Goal: Check status: Check status

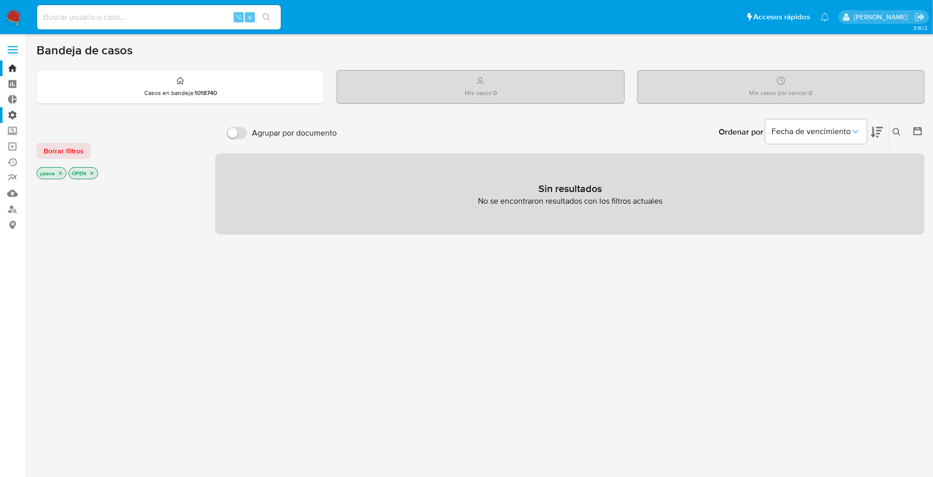
click at [14, 115] on label "Administración" at bounding box center [60, 115] width 121 height 16
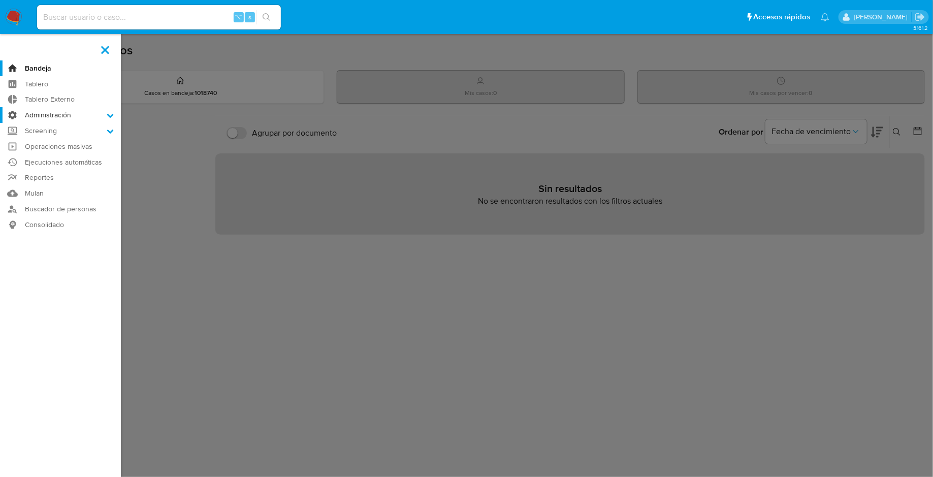
click at [0, 0] on input "Administración" at bounding box center [0, 0] width 0 height 0
click at [45, 133] on link "Reglas" at bounding box center [60, 129] width 121 height 13
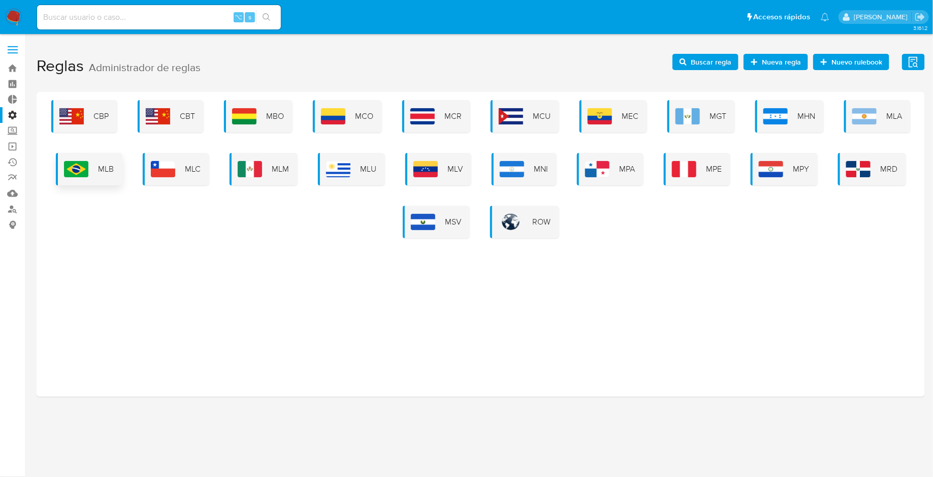
click at [100, 179] on div "MLB" at bounding box center [89, 169] width 67 height 33
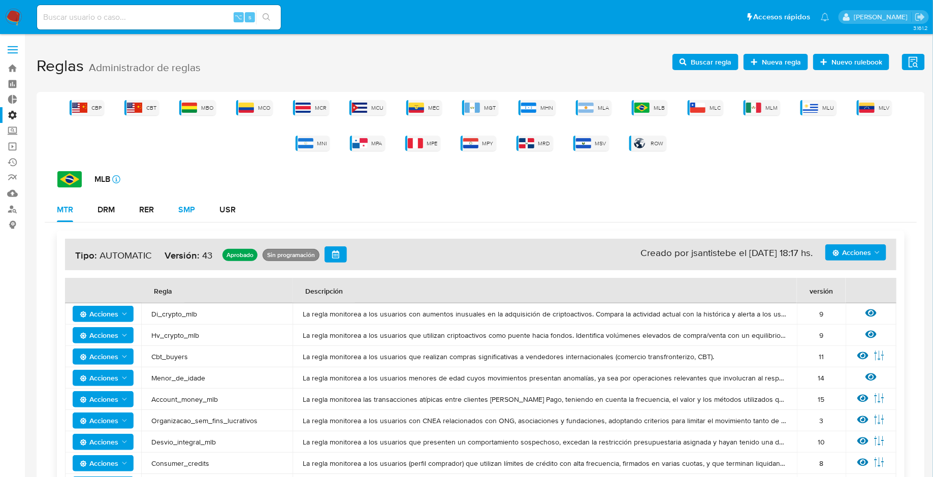
click at [193, 211] on div "SMP" at bounding box center [186, 210] width 17 height 8
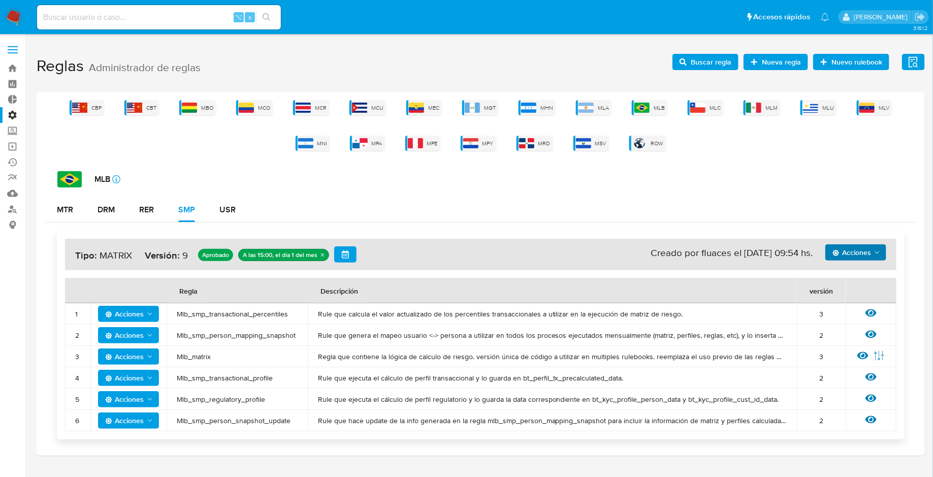
click at [855, 248] on span "Acciones" at bounding box center [851, 252] width 39 height 16
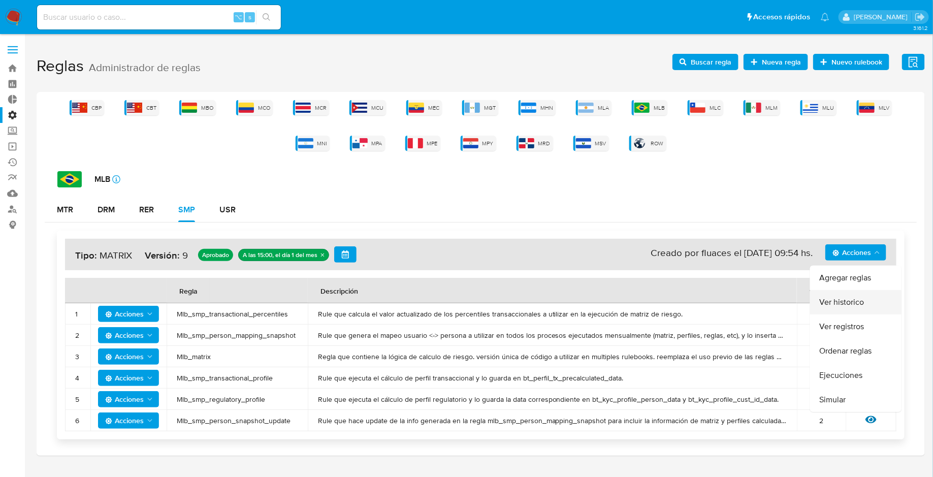
click at [842, 298] on button "Ver historico" at bounding box center [855, 302] width 91 height 24
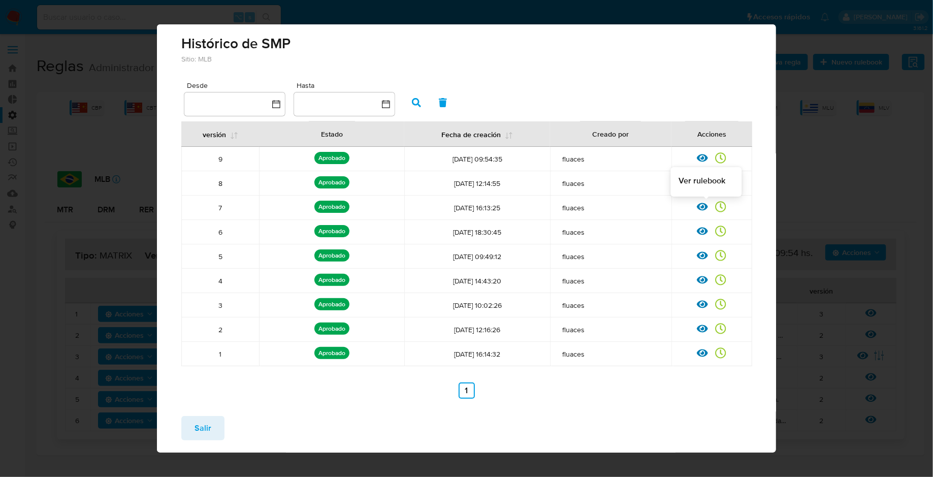
click at [703, 206] on icon at bounding box center [702, 207] width 11 height 8
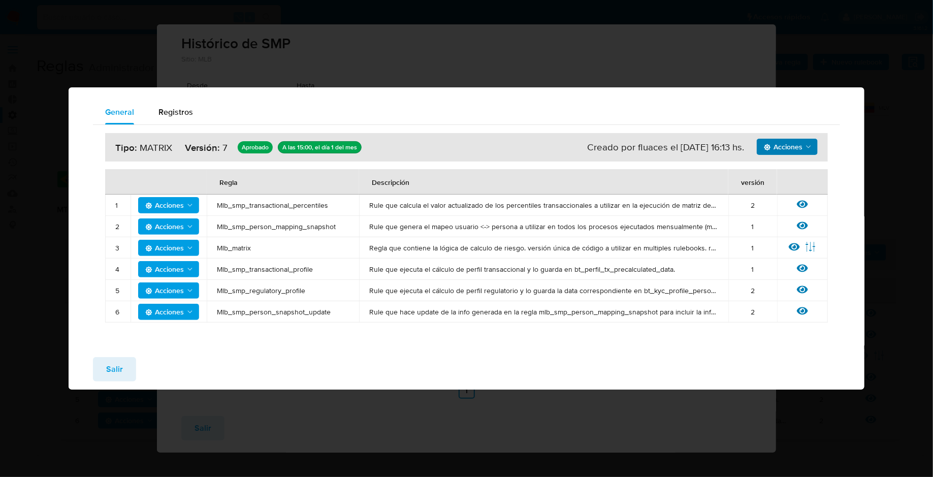
click at [788, 152] on span "Acciones" at bounding box center [783, 147] width 39 height 16
click at [779, 171] on button "Ejecuciones" at bounding box center [787, 172] width 91 height 24
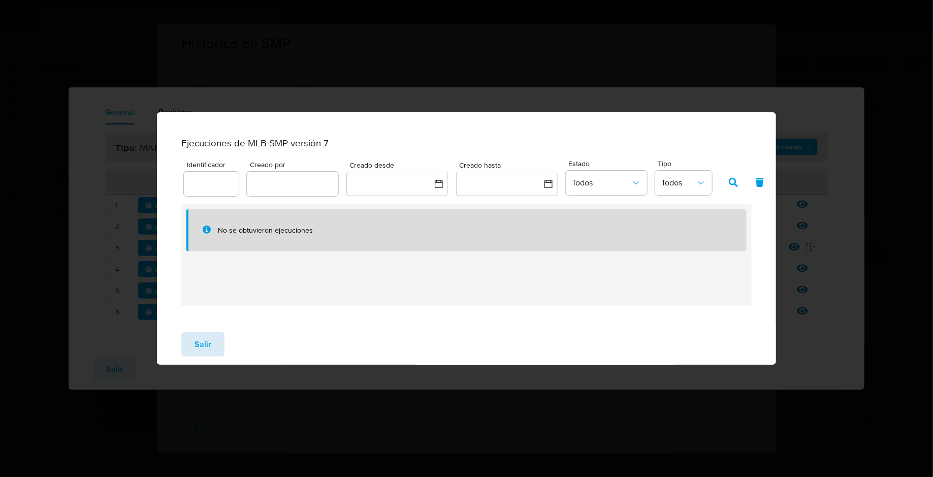
click at [208, 353] on span "Salir" at bounding box center [203, 344] width 17 height 22
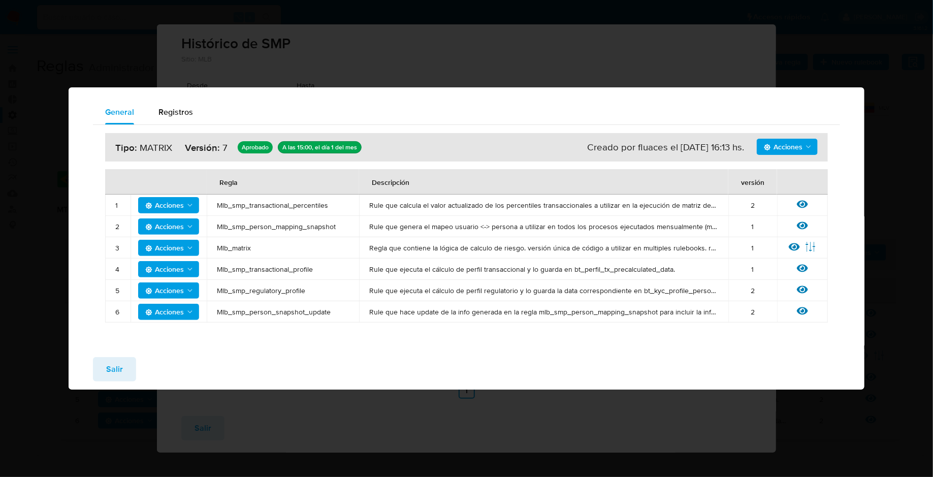
click at [813, 140] on button "Acciones" at bounding box center [787, 147] width 61 height 16
click at [786, 113] on div "General Registros" at bounding box center [466, 112] width 747 height 24
click at [172, 118] on div "Registros" at bounding box center [175, 112] width 35 height 24
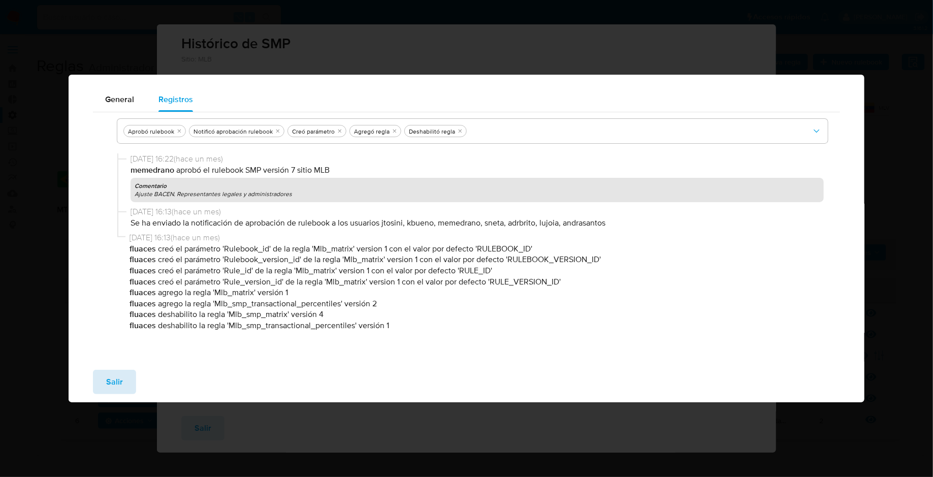
click at [109, 390] on span "Salir" at bounding box center [114, 382] width 17 height 22
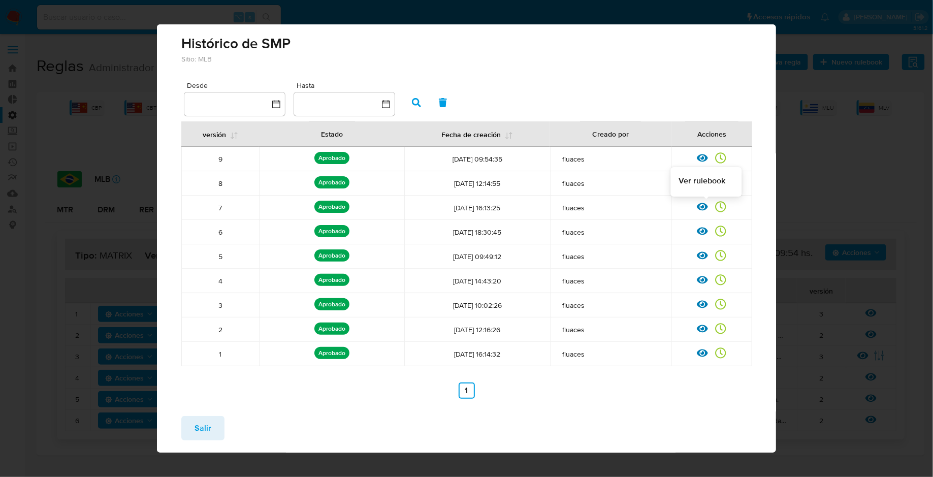
click at [704, 205] on icon at bounding box center [702, 206] width 11 height 11
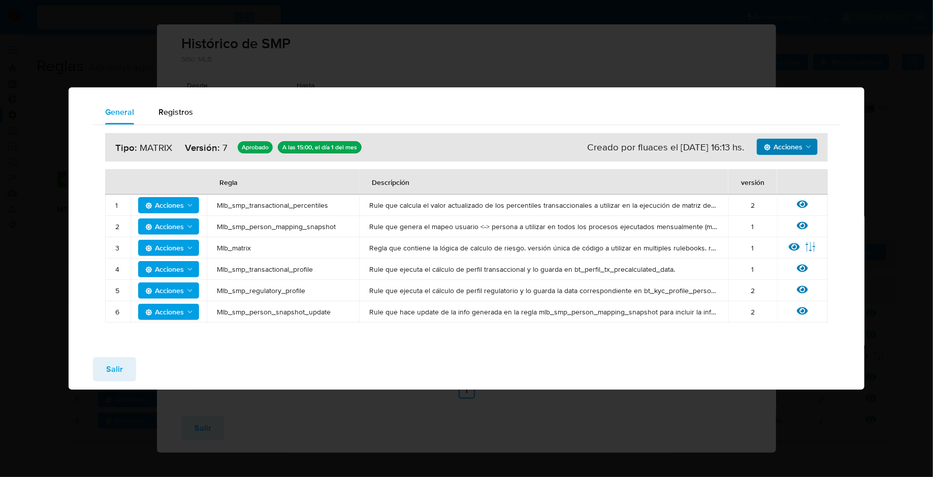
click at [804, 147] on span "Acciones" at bounding box center [788, 147] width 49 height 14
click at [775, 170] on button "Ejecuciones" at bounding box center [787, 172] width 91 height 24
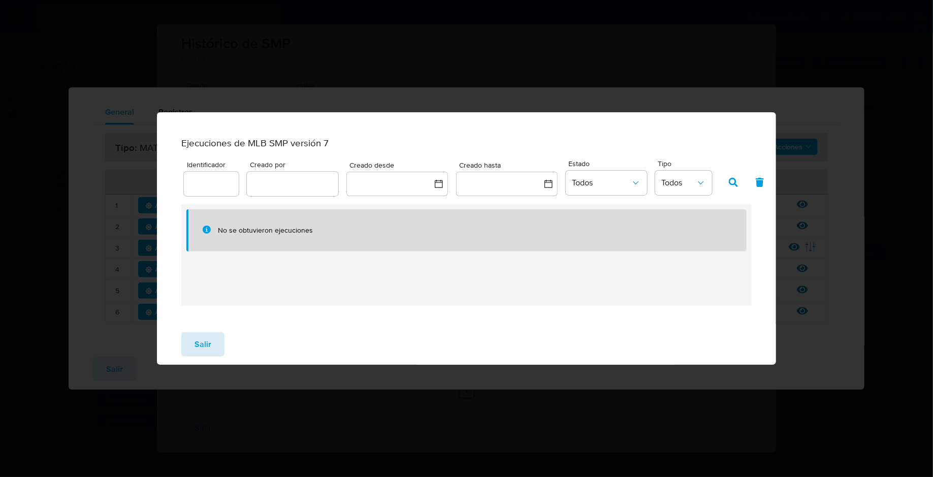
click at [199, 354] on span "Salir" at bounding box center [203, 344] width 17 height 22
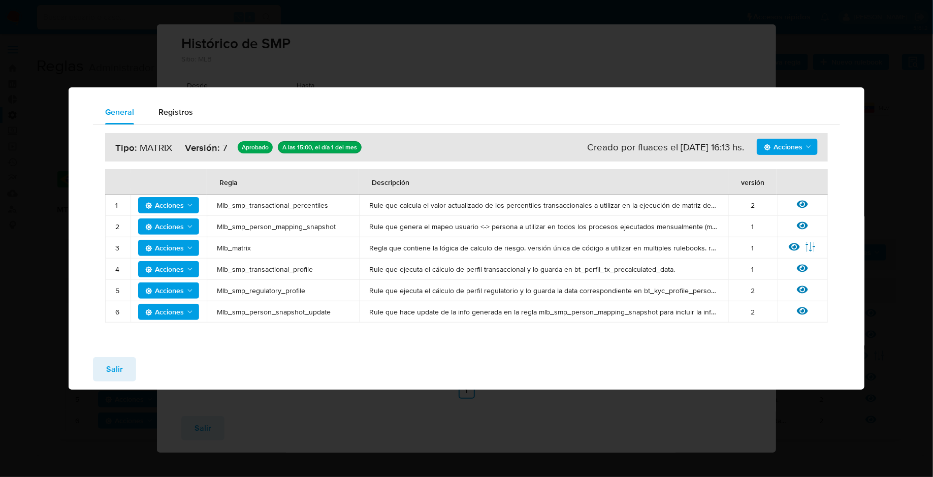
click at [115, 369] on span "Salir" at bounding box center [114, 369] width 17 height 22
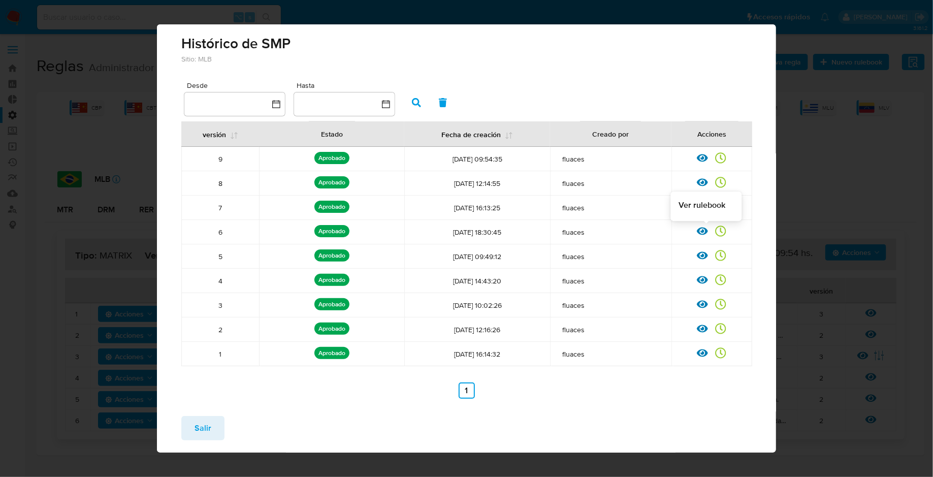
click at [703, 230] on icon at bounding box center [702, 232] width 11 height 8
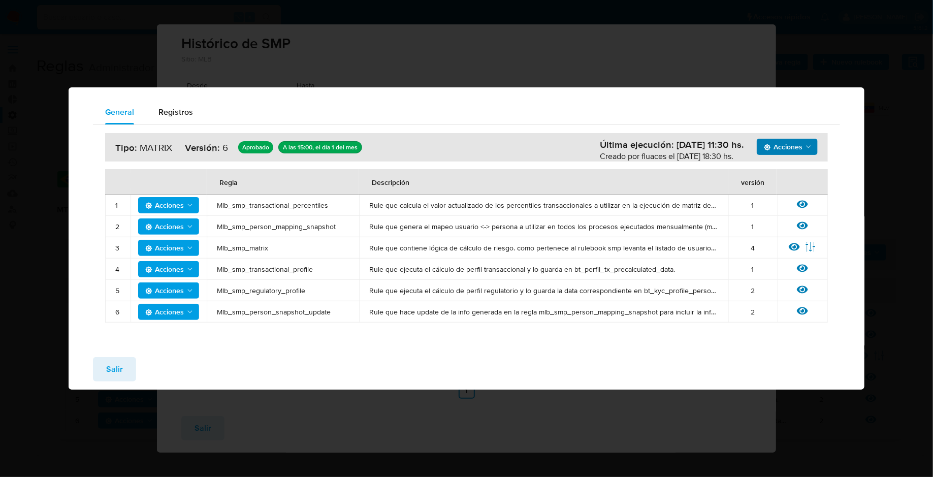
click at [785, 142] on span "Acciones" at bounding box center [783, 147] width 39 height 16
click at [780, 171] on button "Ejecuciones" at bounding box center [787, 172] width 91 height 24
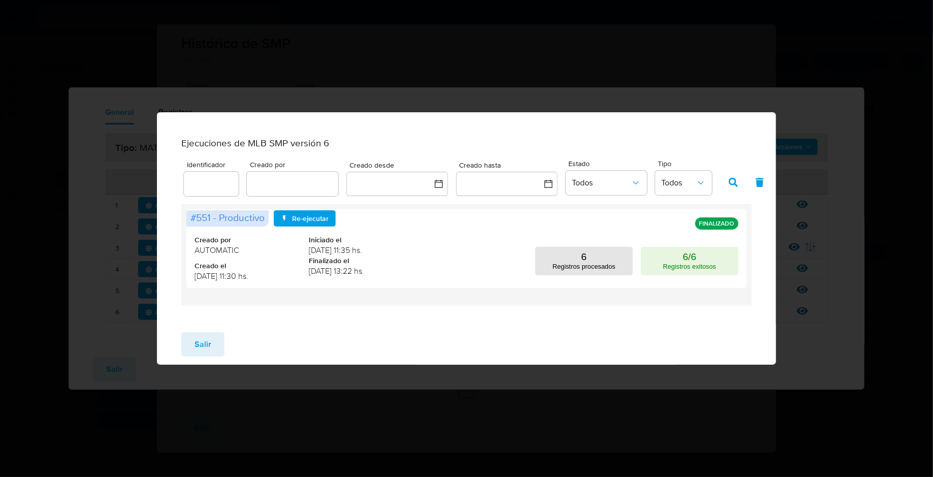
click at [397, 352] on div "Salir" at bounding box center [466, 344] width 619 height 41
click at [574, 268] on p "Registros procesados" at bounding box center [584, 267] width 63 height 8
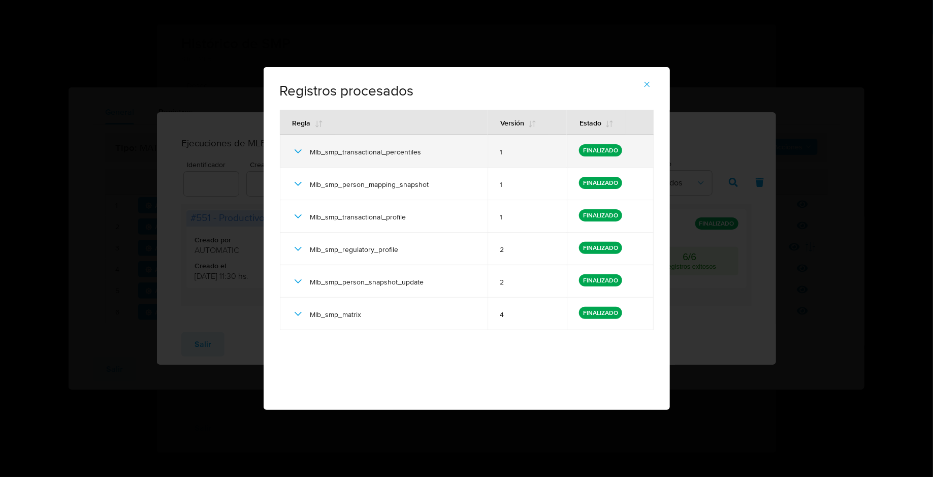
click at [293, 150] on icon at bounding box center [298, 151] width 12 height 12
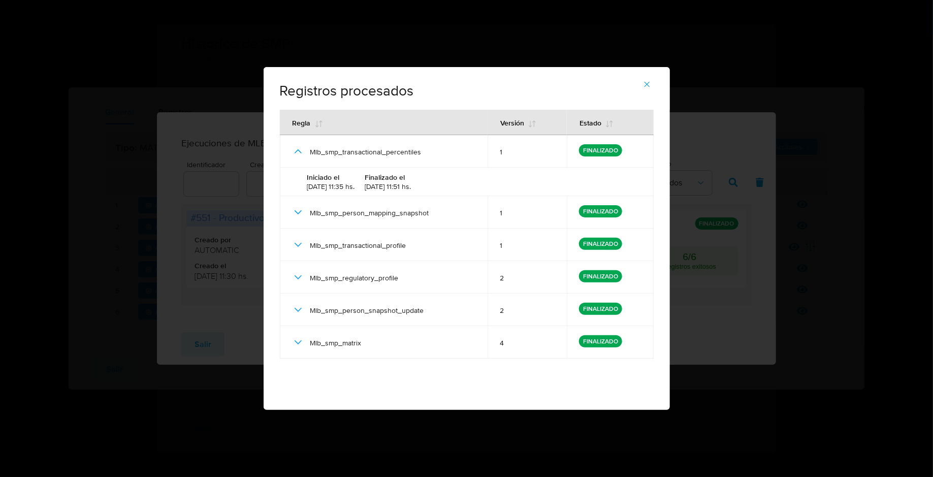
click at [295, 188] on div "Iniciado el 01/08/2025 11:35 hs. Finalizado el 01/08/2025 11:51 hs." at bounding box center [467, 182] width 350 height 28
click at [295, 222] on div "Mlb_smp_person_mapping_snapshot" at bounding box center [384, 212] width 184 height 33
click at [297, 216] on icon at bounding box center [298, 212] width 12 height 12
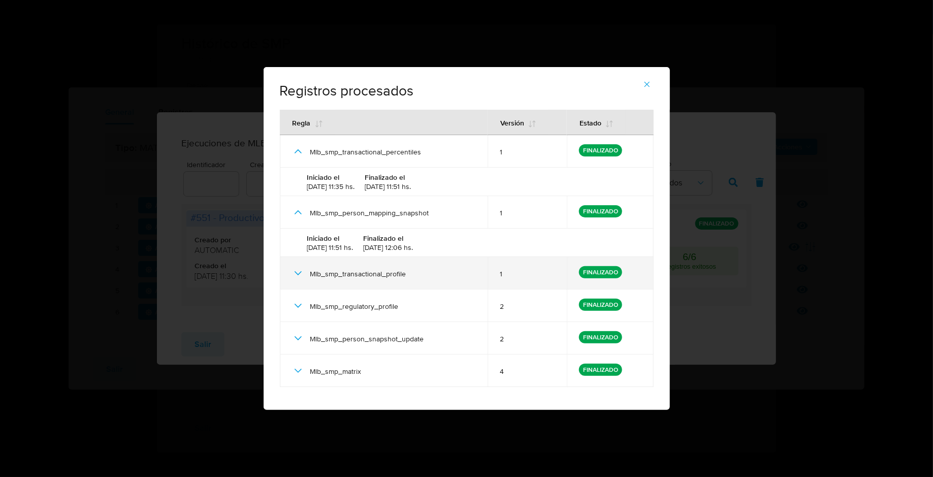
click at [299, 275] on icon at bounding box center [298, 273] width 12 height 12
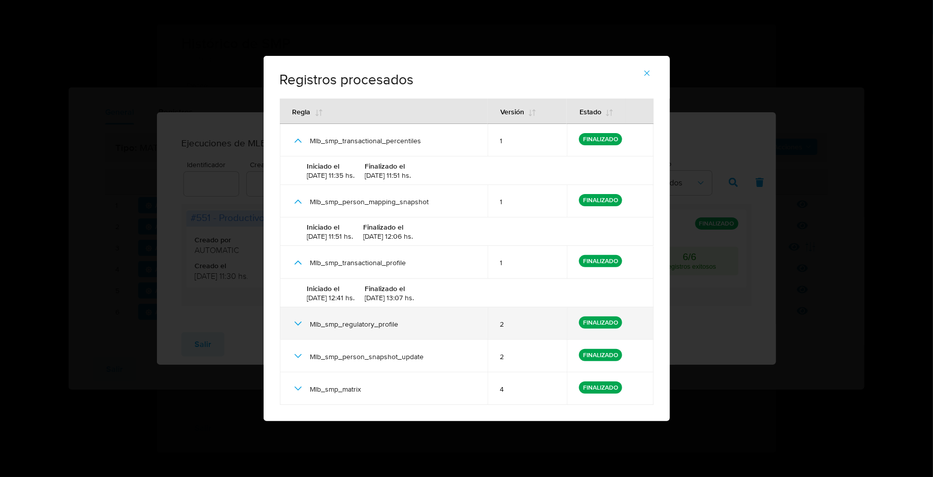
click at [302, 323] on icon at bounding box center [298, 323] width 12 height 12
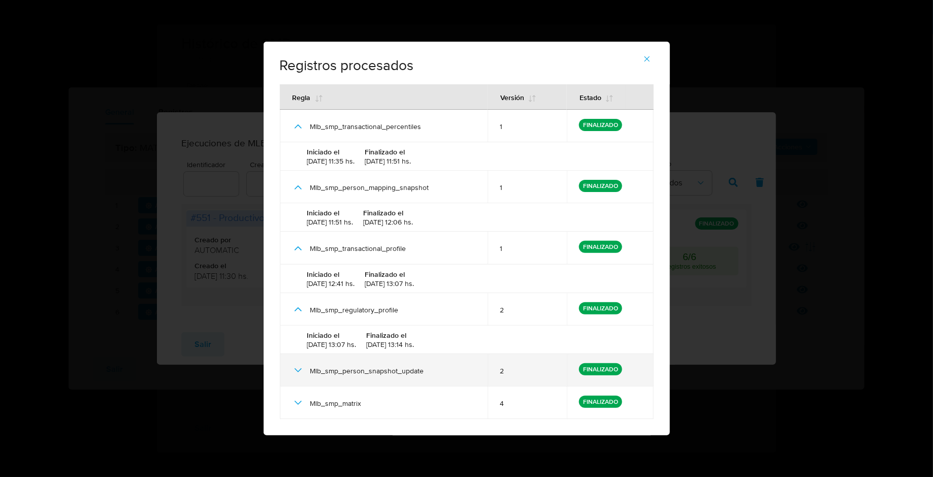
click at [298, 370] on icon at bounding box center [298, 370] width 12 height 12
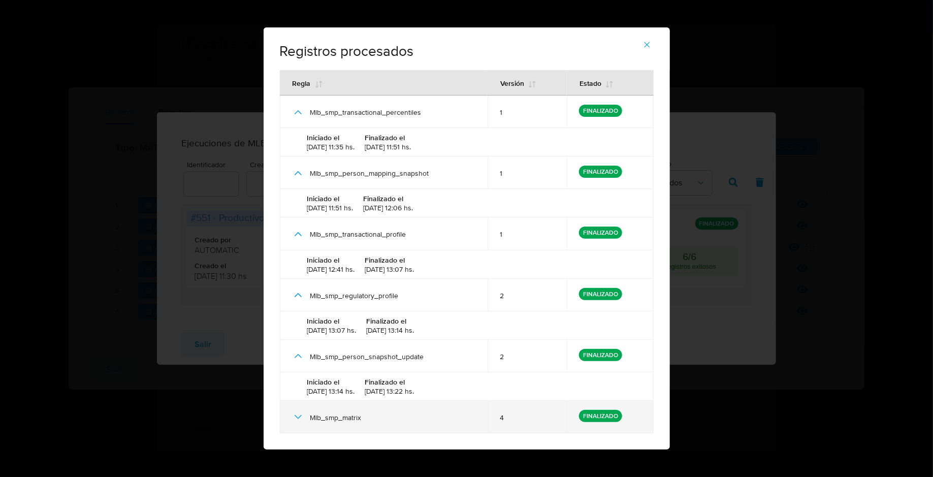
click at [297, 415] on icon at bounding box center [298, 417] width 12 height 12
